Goal: Task Accomplishment & Management: Complete application form

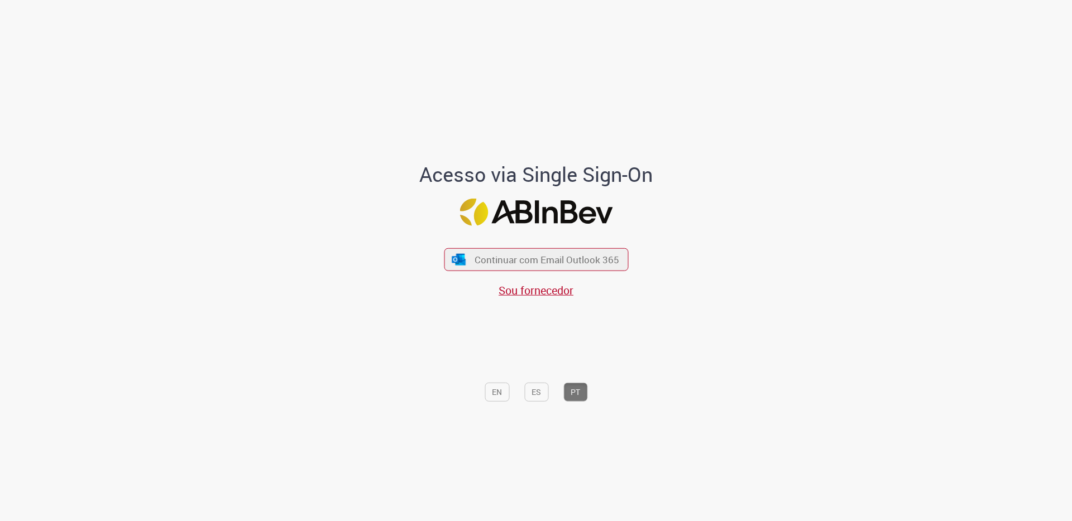
click at [619, 283] on div "Sou fornecedor" at bounding box center [536, 291] width 184 height 16
click at [598, 264] on span "Continuar com Email Outlook 365" at bounding box center [546, 259] width 147 height 13
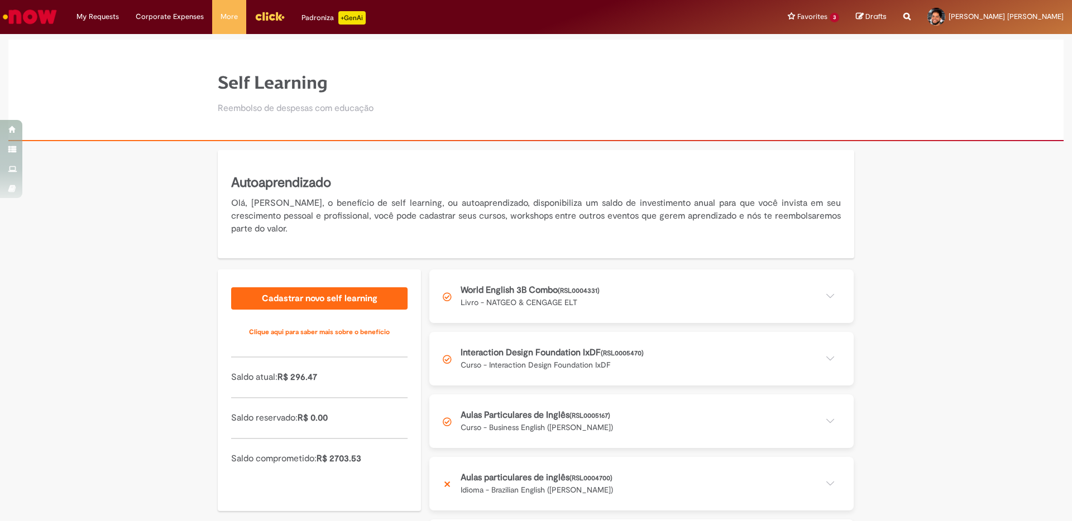
click at [41, 15] on img "Go to homepage" at bounding box center [29, 17] width 57 height 22
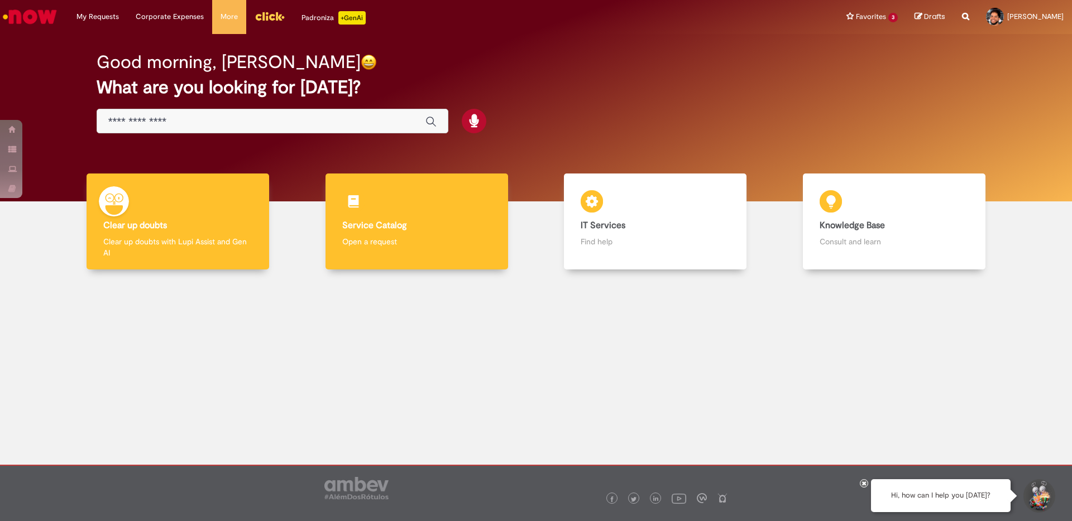
click at [377, 203] on div "Service Catalog Service Catalog Open a request" at bounding box center [416, 222] width 183 height 97
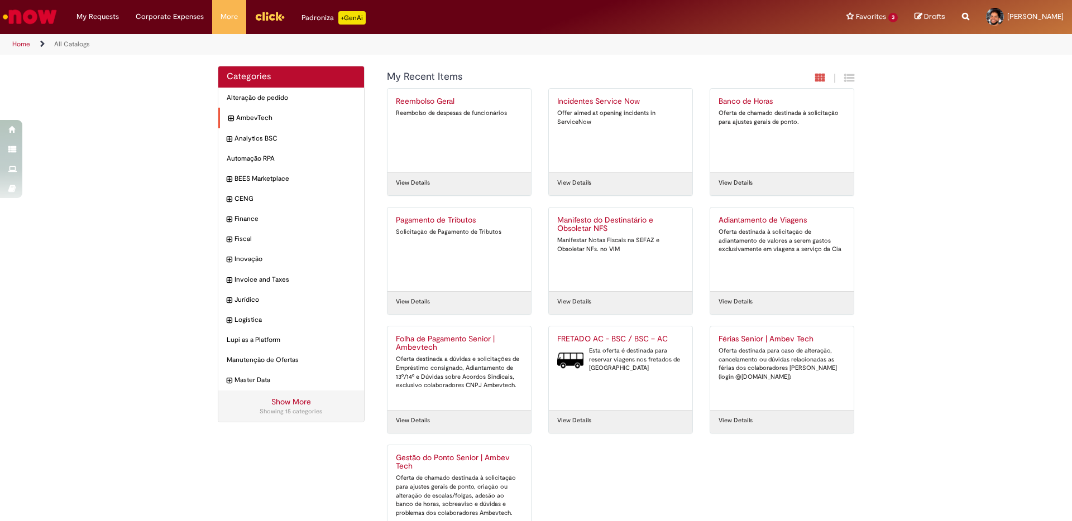
click at [221, 123] on div "AmbevTech items" at bounding box center [291, 118] width 146 height 21
click at [228, 120] on icon "expand category AmbevTech" at bounding box center [230, 118] width 5 height 11
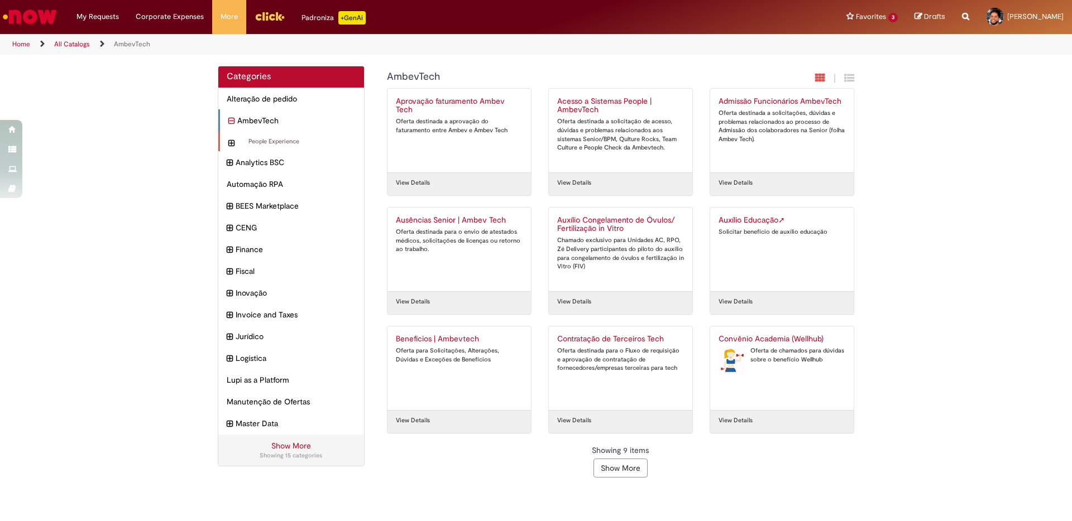
click at [228, 143] on icon "expand category People Experience" at bounding box center [231, 143] width 6 height 12
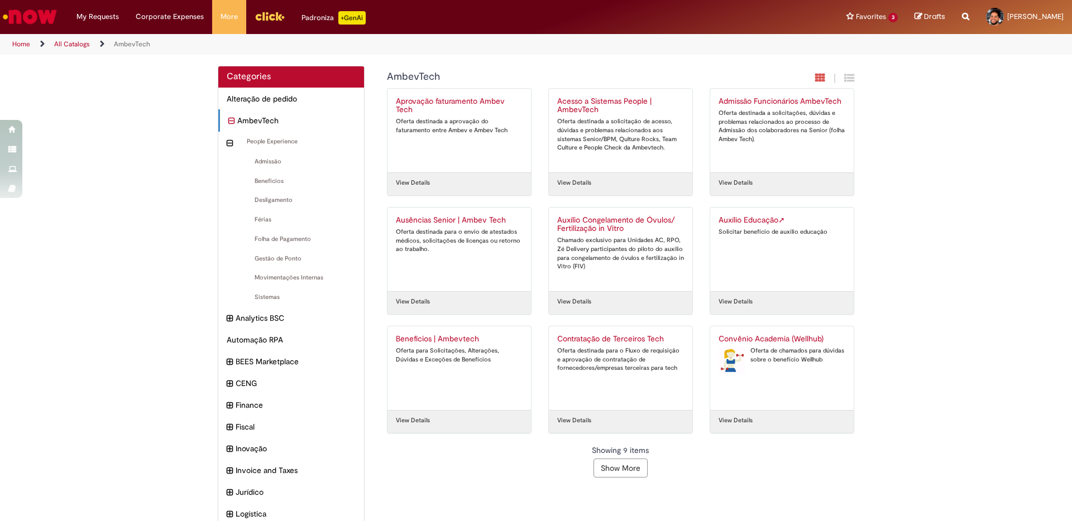
click at [623, 464] on button "Show More" at bounding box center [620, 468] width 54 height 19
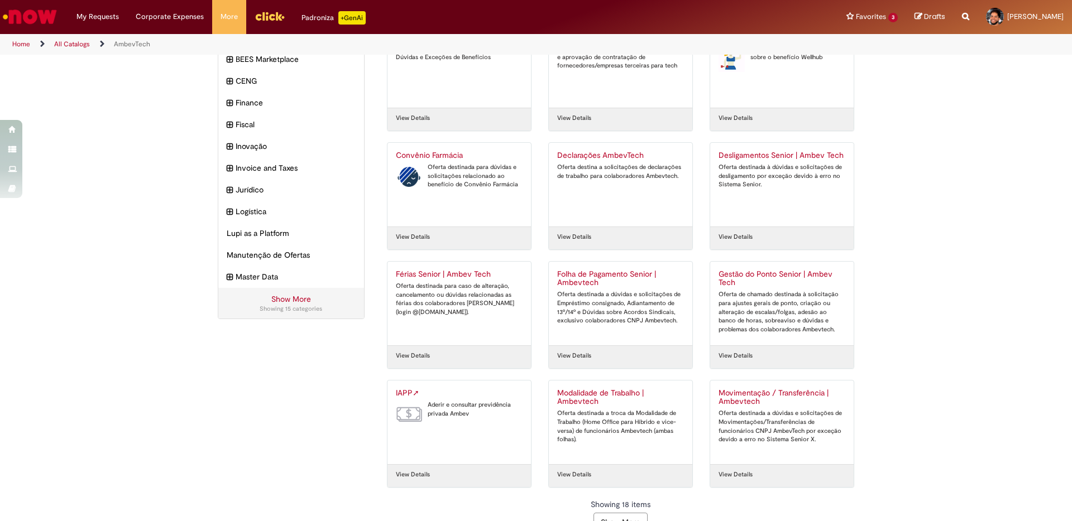
scroll to position [325, 0]
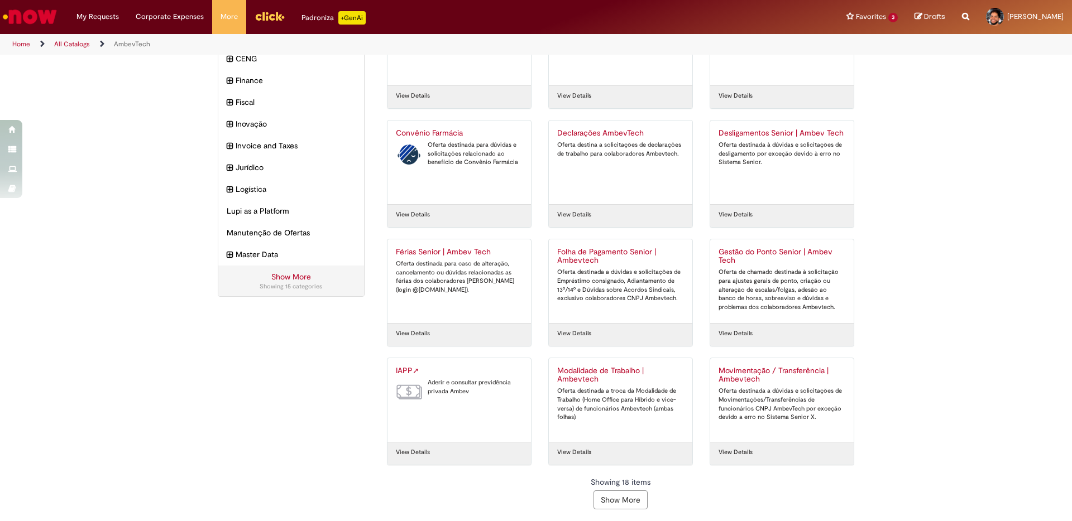
click at [625, 500] on button "Show More" at bounding box center [620, 500] width 54 height 19
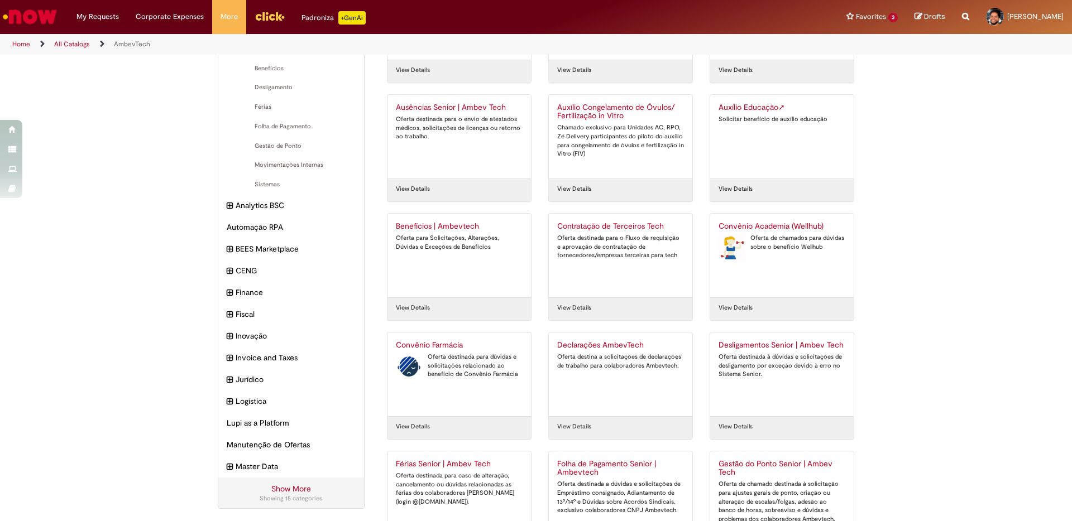
scroll to position [103, 0]
